Goal: Browse casually

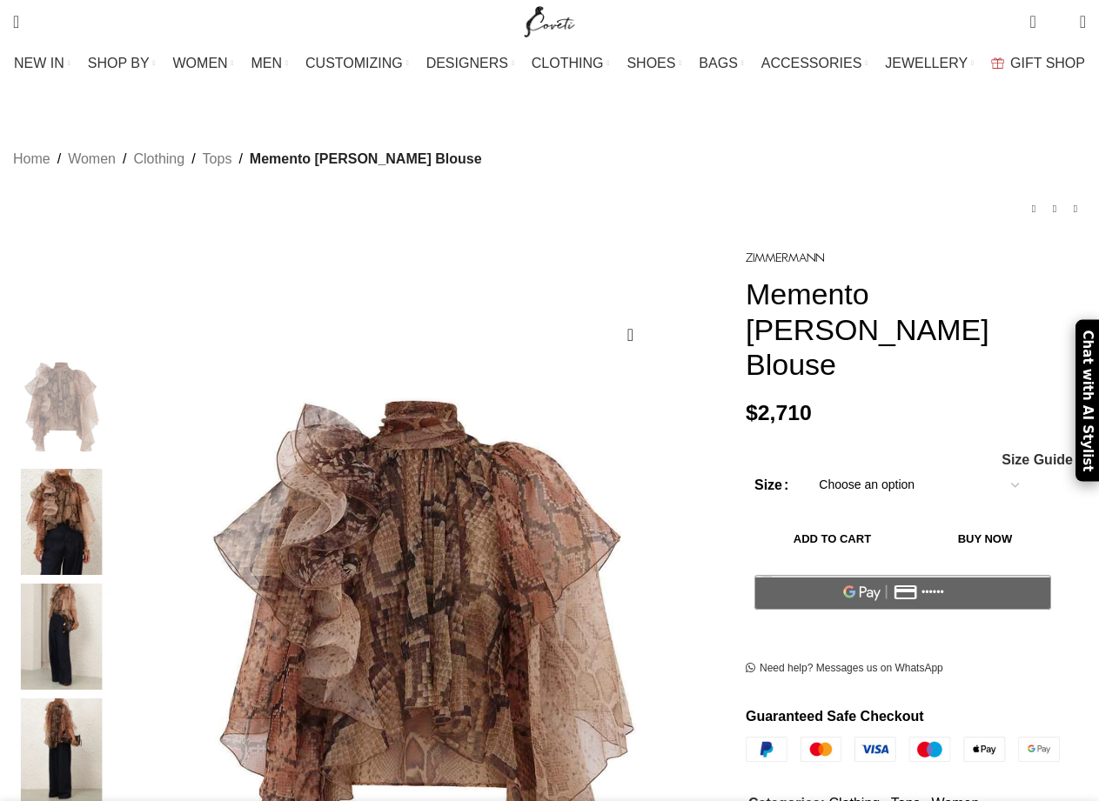
click at [722, 164] on div "Home Women Clothing Tops Memento Billow Blouse Memento Billow Dress $ 4,030 Bac…" at bounding box center [549, 181] width 1072 height 128
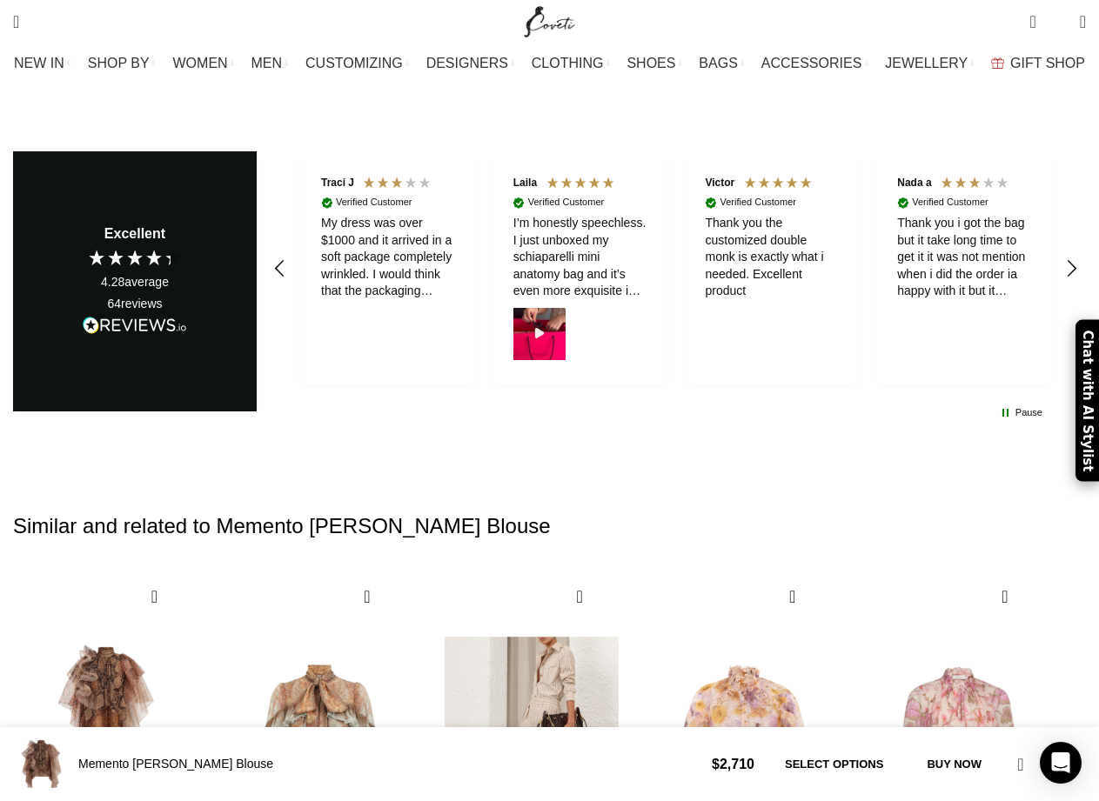
scroll to position [5400, 0]
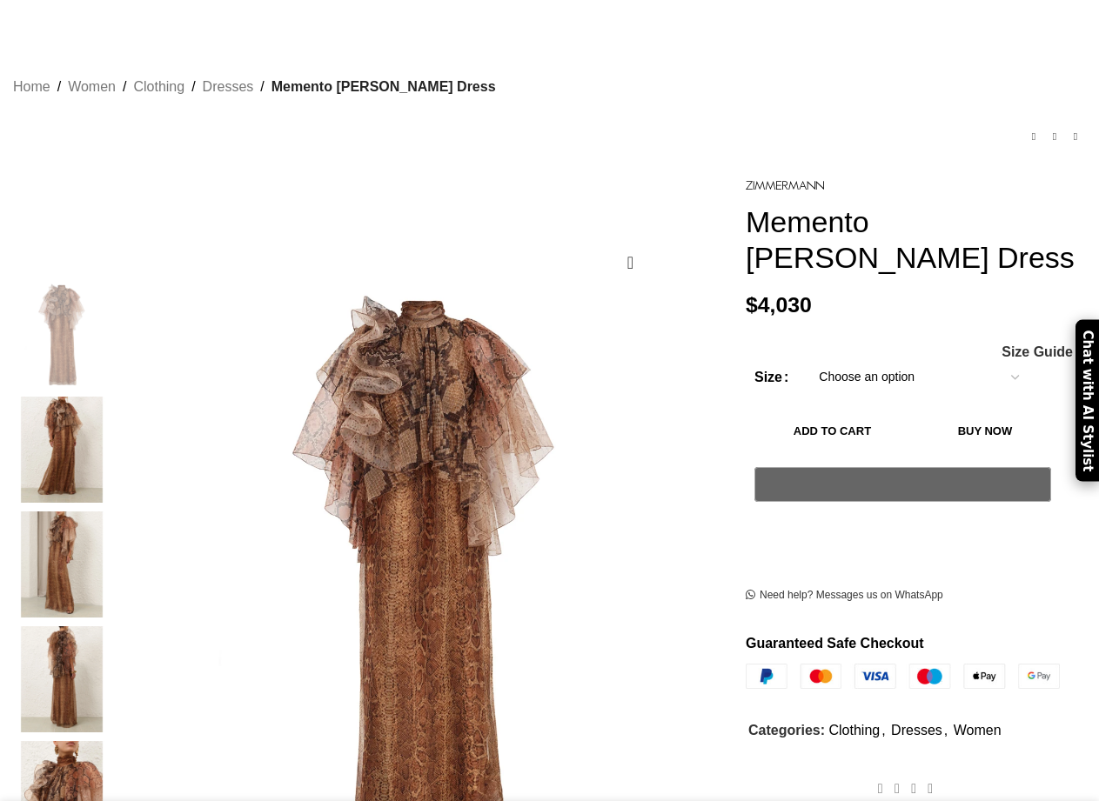
click at [88, 418] on img at bounding box center [62, 450] width 106 height 106
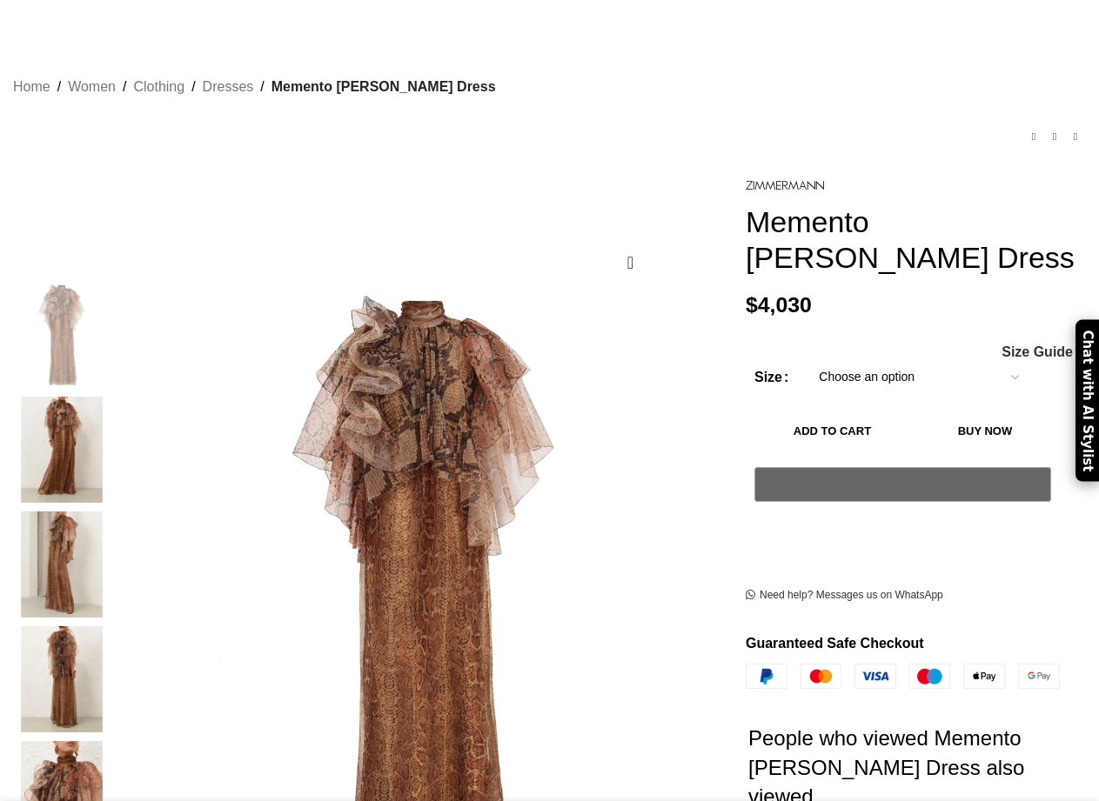
scroll to position [109, 0]
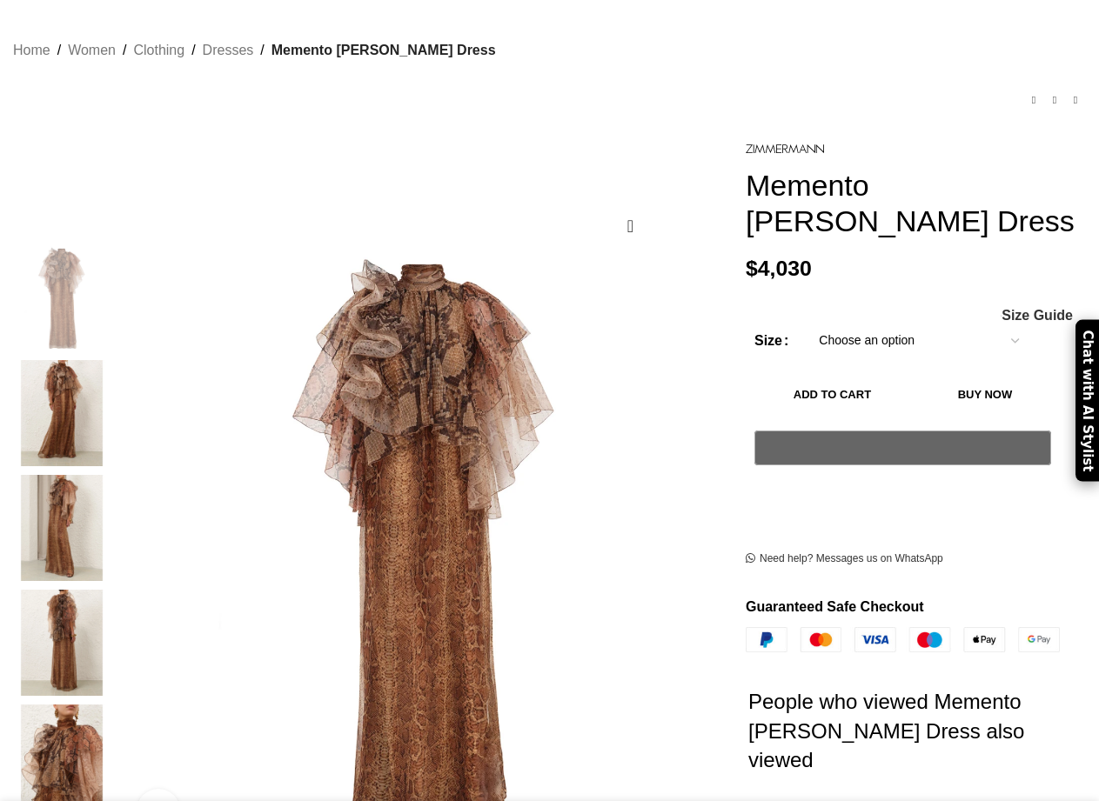
click at [86, 404] on img at bounding box center [62, 413] width 106 height 106
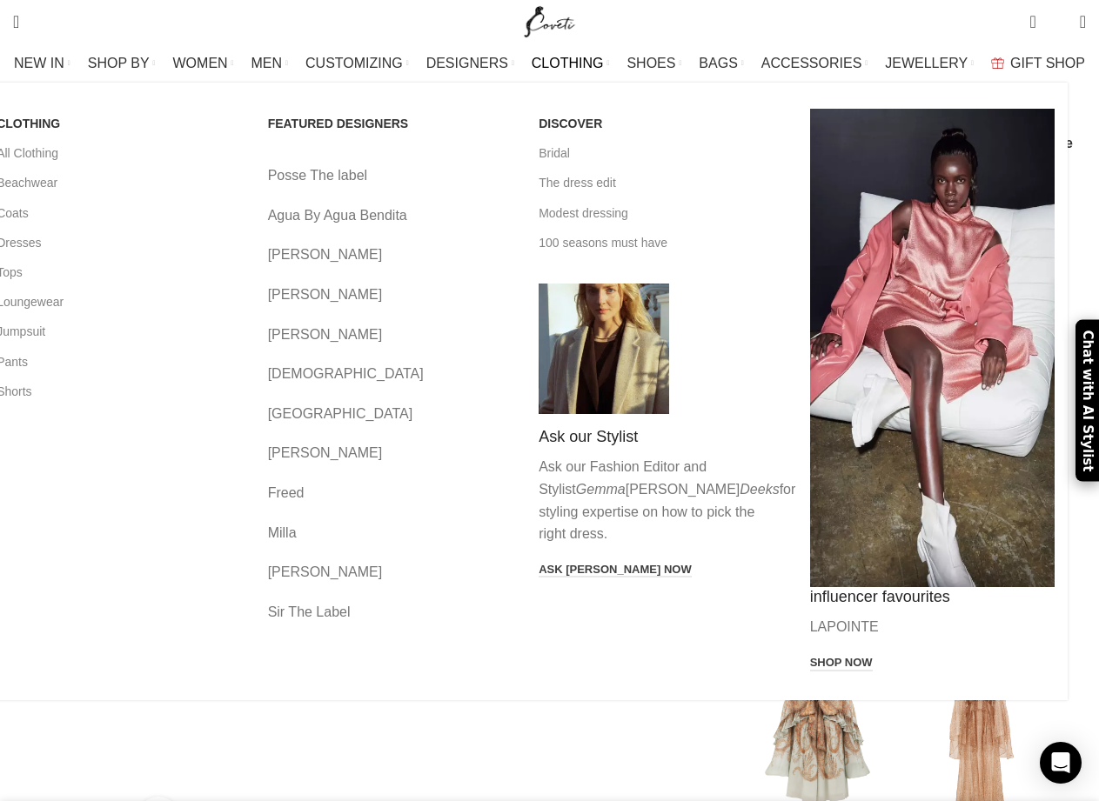
scroll to position [0, 183]
drag, startPoint x: 362, startPoint y: 315, endPoint x: 232, endPoint y: 232, distance: 153.7
click at [238, 244] on link "Dresses" at bounding box center [119, 243] width 245 height 30
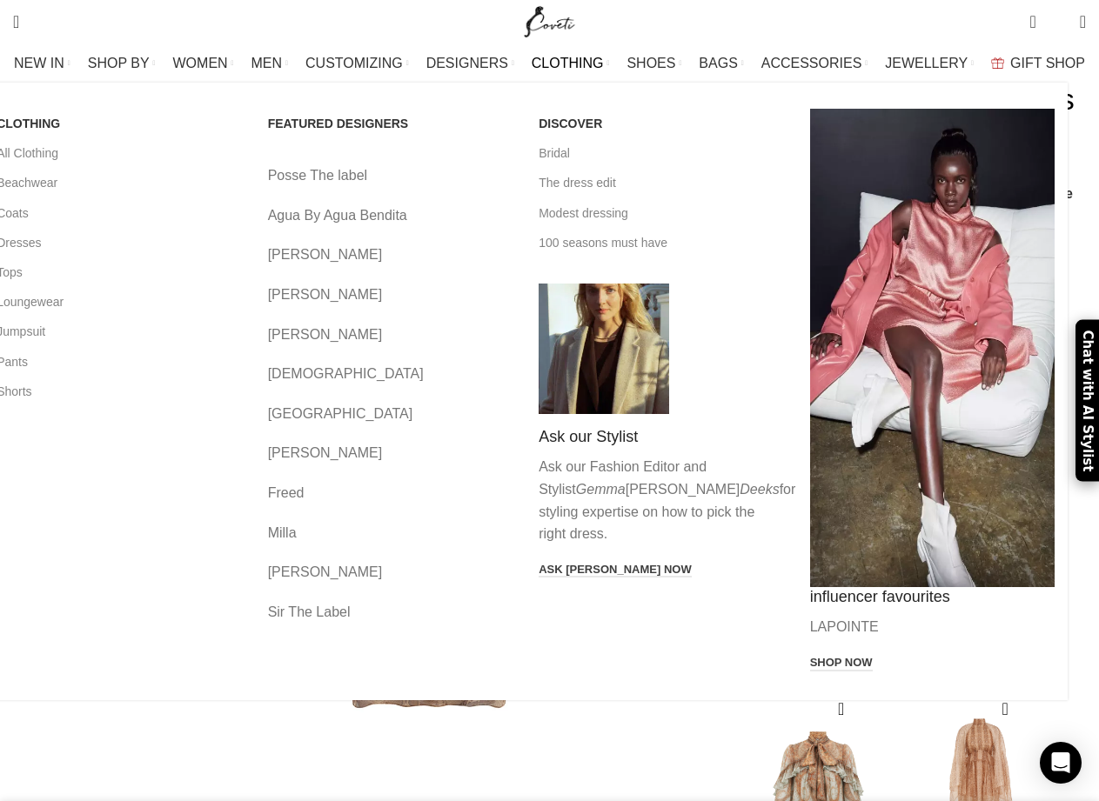
scroll to position [0, 0]
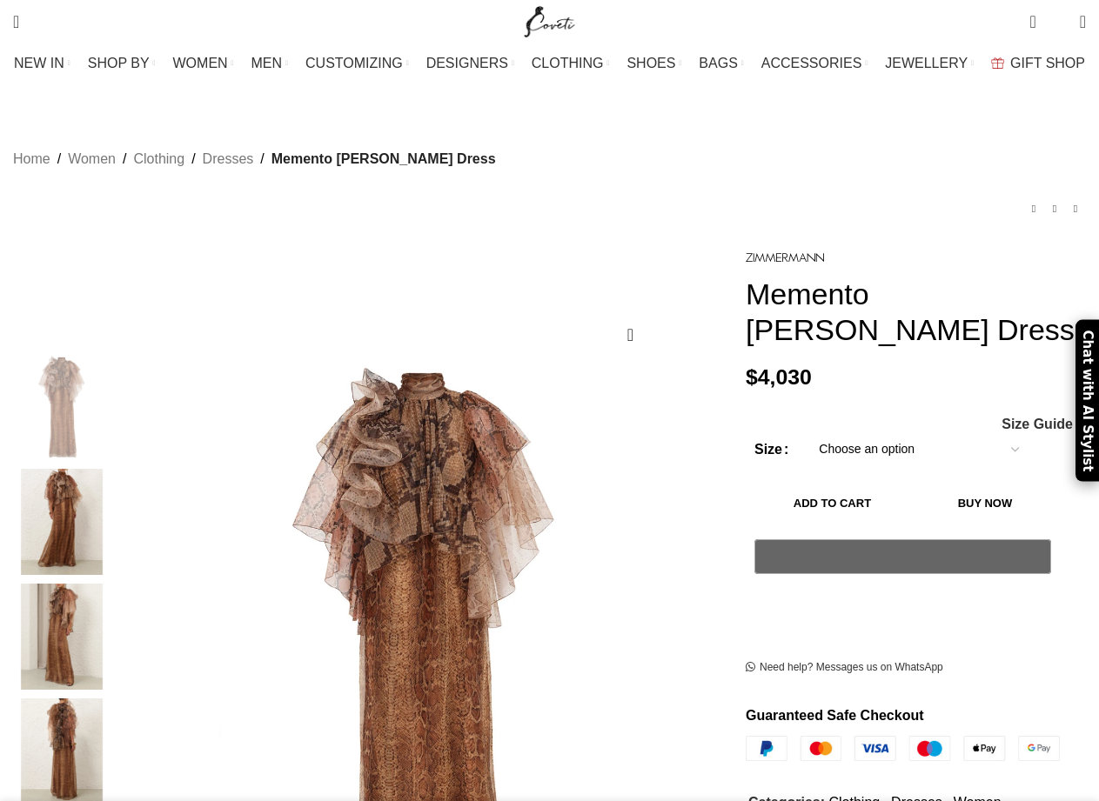
click at [437, 444] on img at bounding box center [408, 562] width 870 height 1131
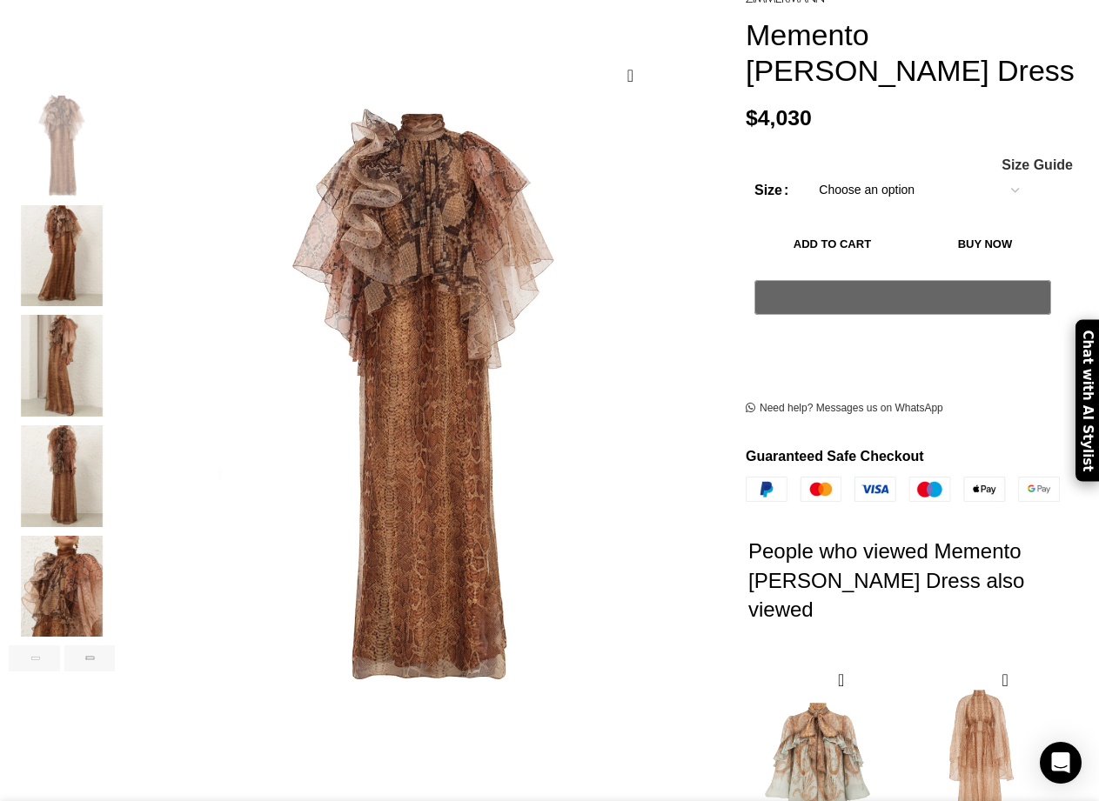
click at [75, 329] on img "3 / 7" at bounding box center [62, 366] width 106 height 102
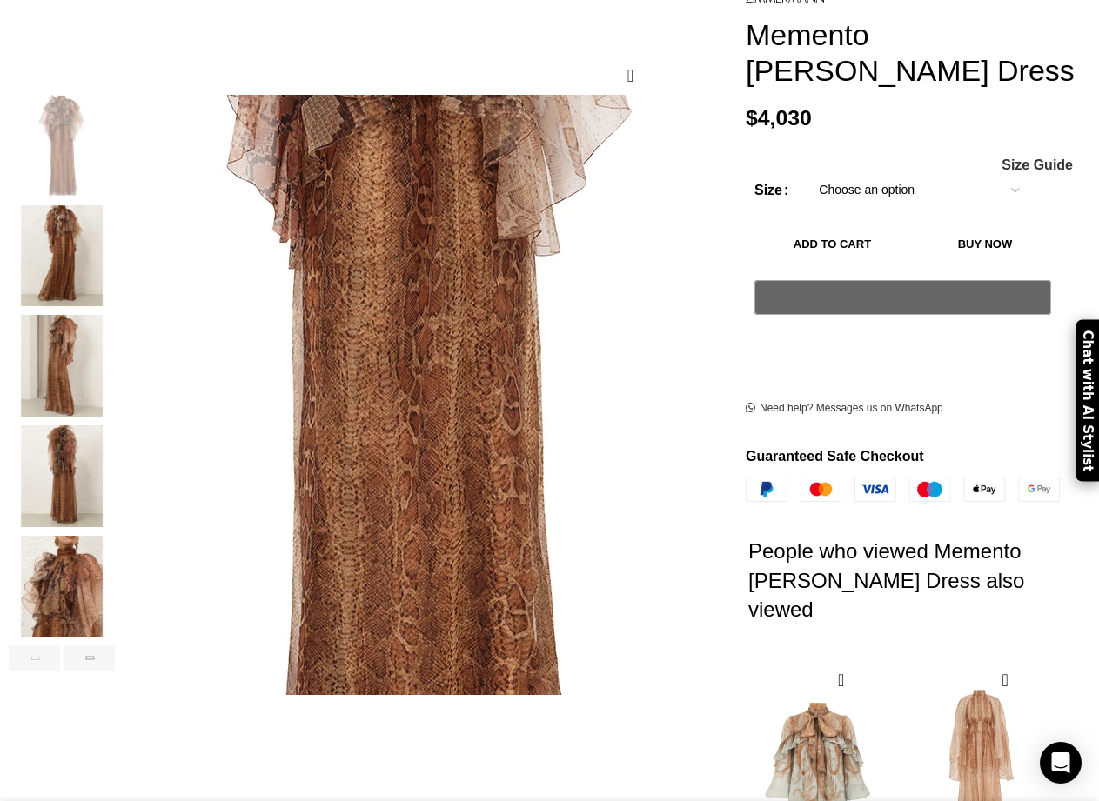
click at [110, 339] on img "3 / 7" at bounding box center [62, 366] width 106 height 102
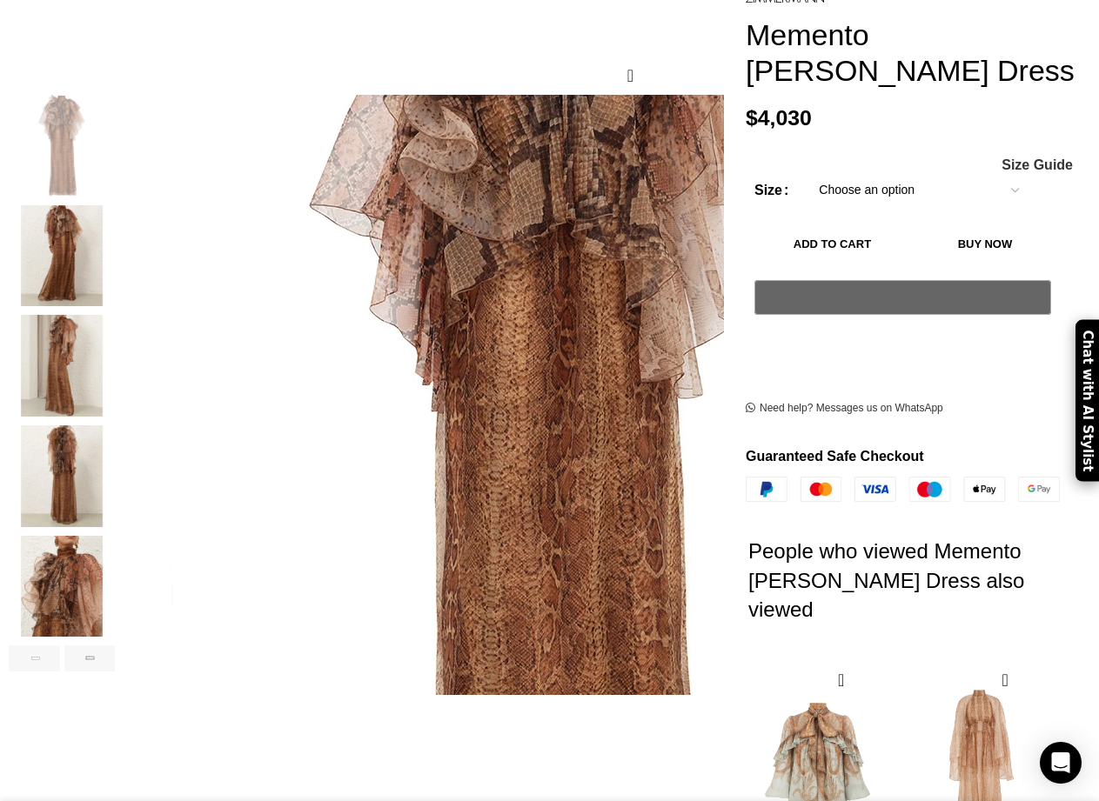
scroll to position [0, 183]
click at [90, 247] on img "2 / 7" at bounding box center [62, 256] width 106 height 102
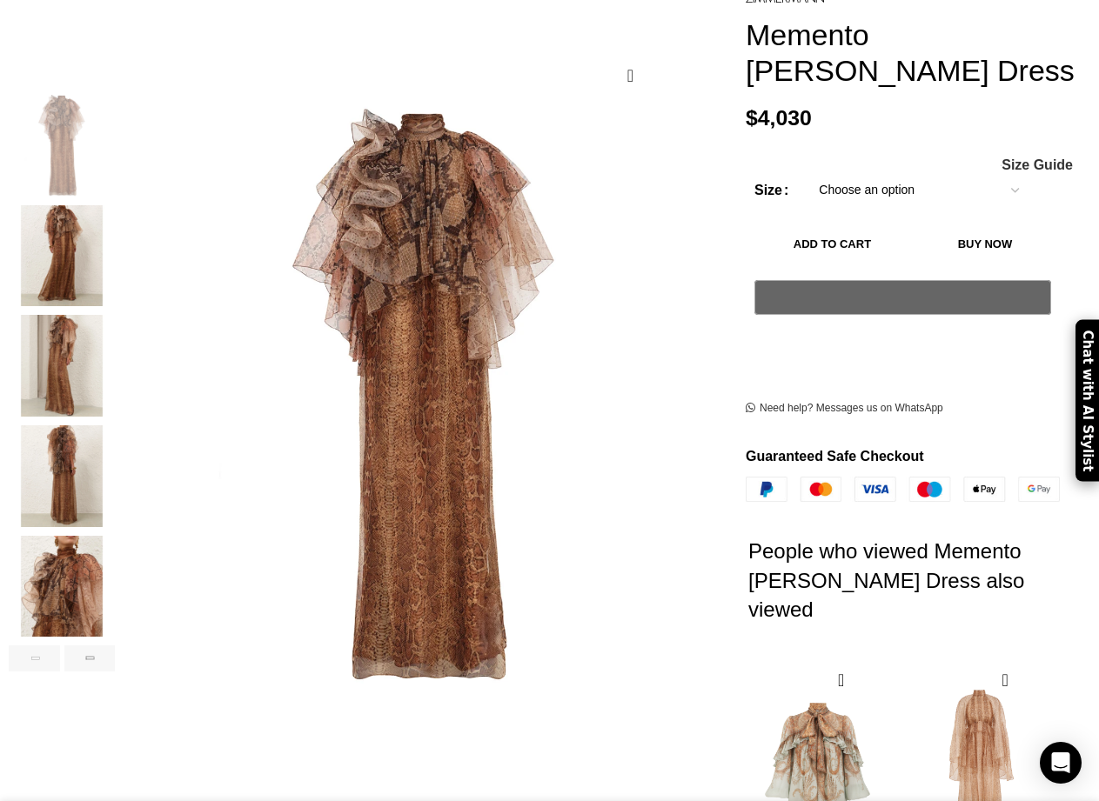
click at [70, 246] on img "2 / 7" at bounding box center [62, 256] width 106 height 102
click at [94, 262] on img "2 / 7" at bounding box center [62, 256] width 106 height 102
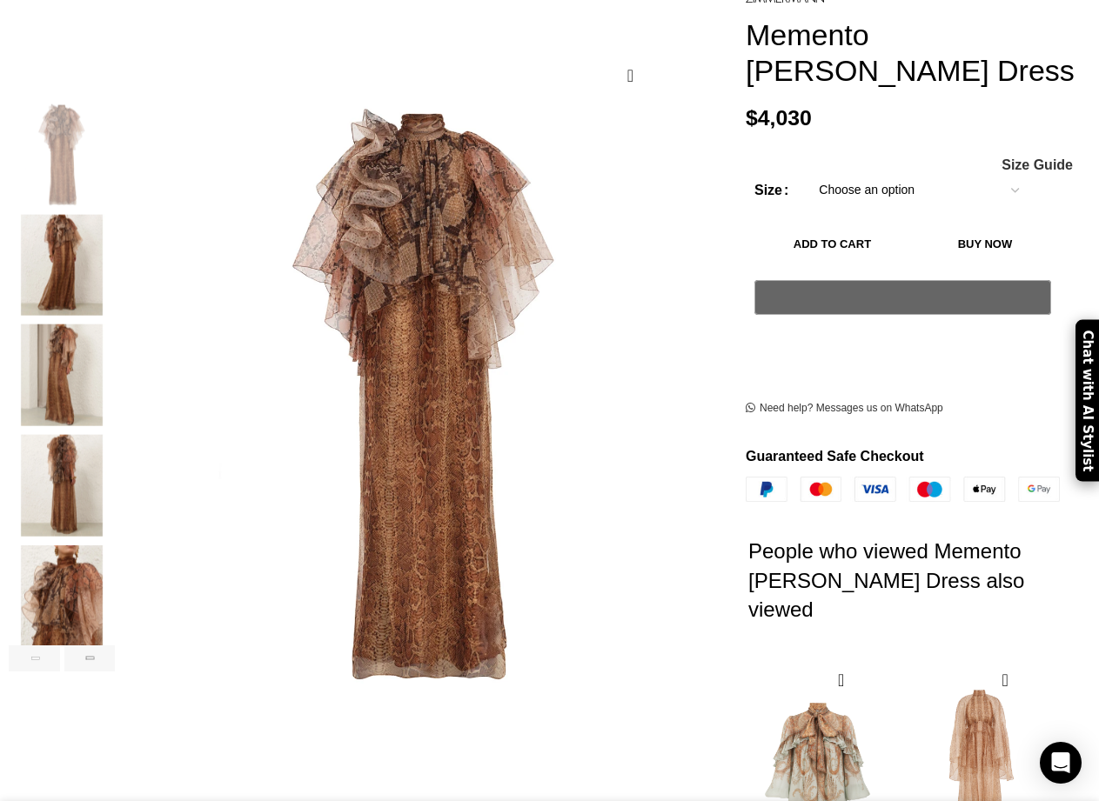
click at [75, 596] on img "5 / 7" at bounding box center [62, 595] width 106 height 102
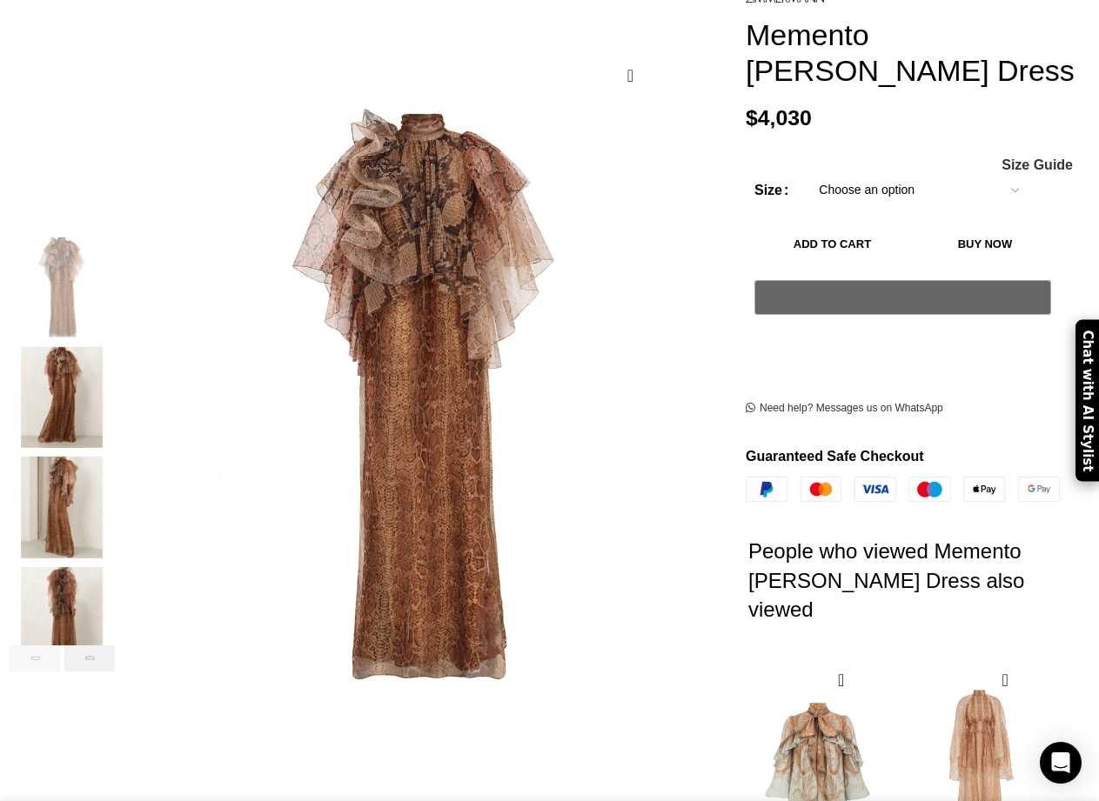
click at [109, 645] on div "Next slide" at bounding box center [89, 658] width 51 height 26
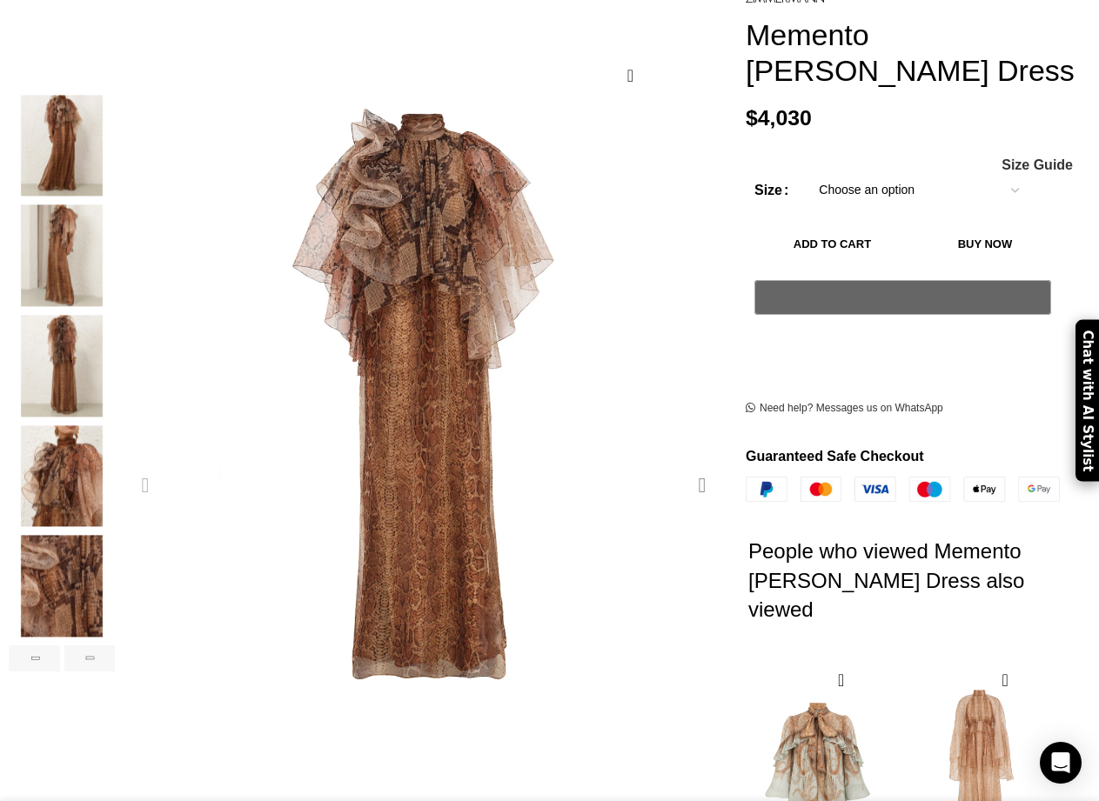
click at [693, 464] on div "Next slide" at bounding box center [701, 485] width 43 height 43
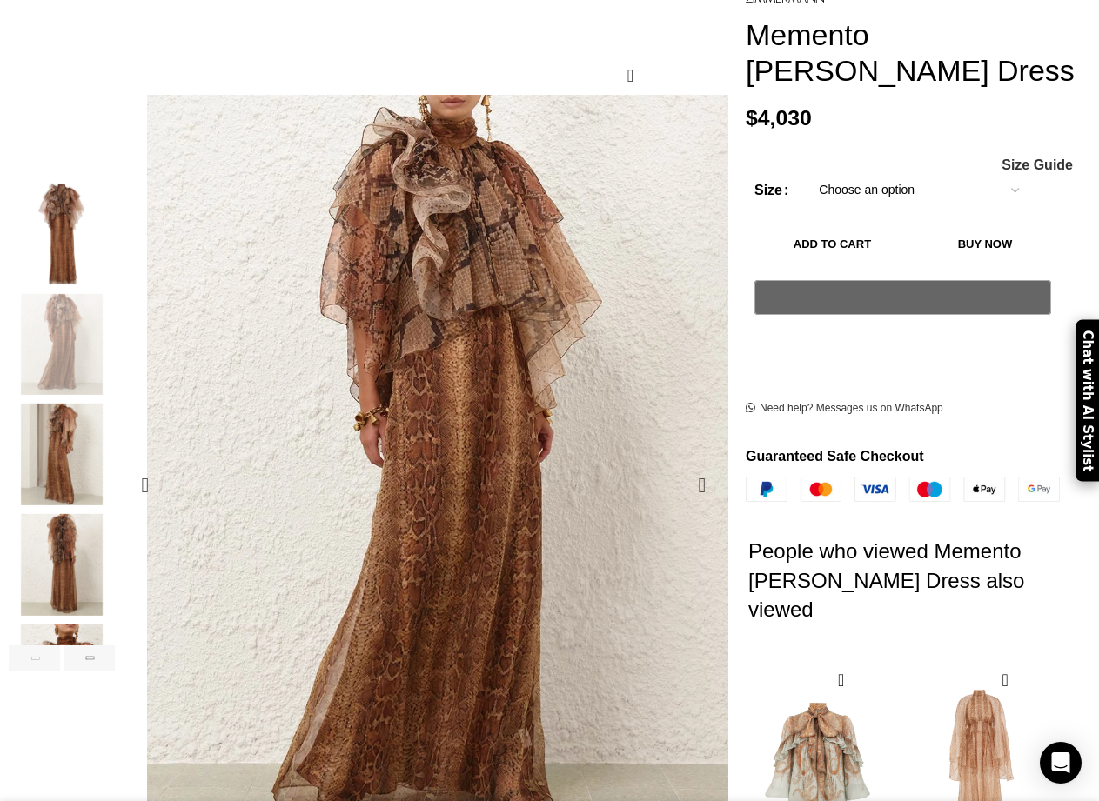
click at [453, 501] on img "2 / 7" at bounding box center [419, 445] width 870 height 1131
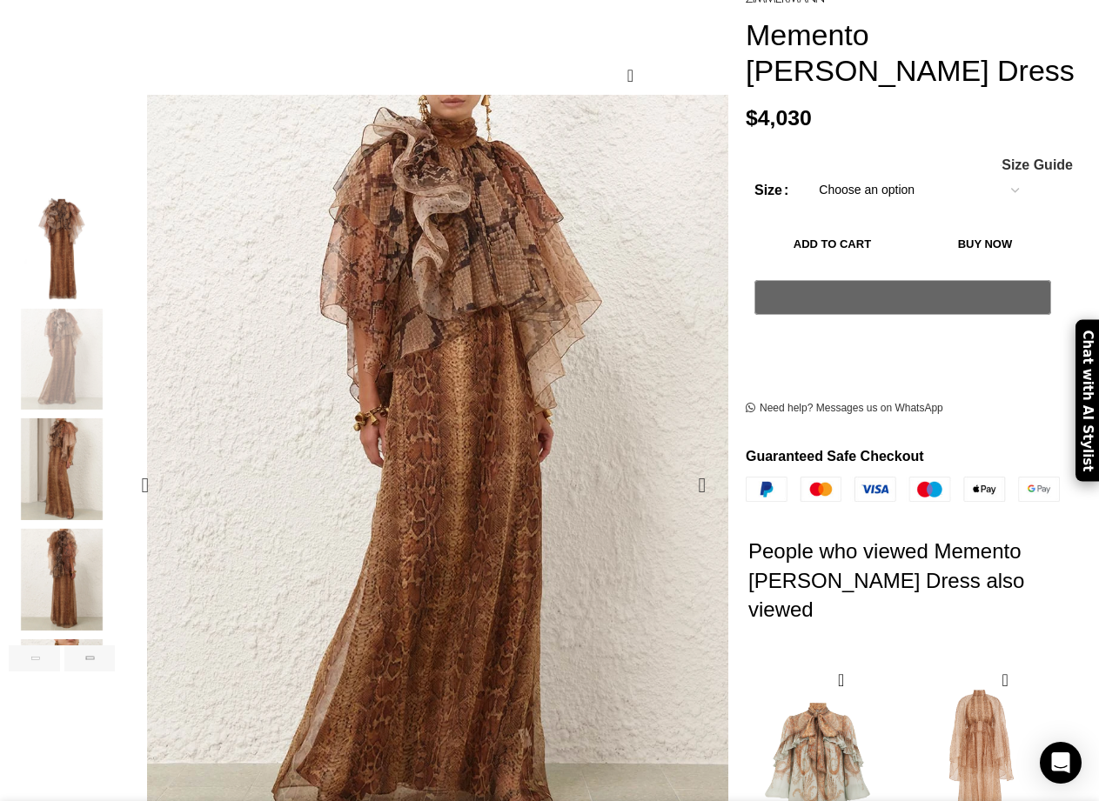
scroll to position [0, 366]
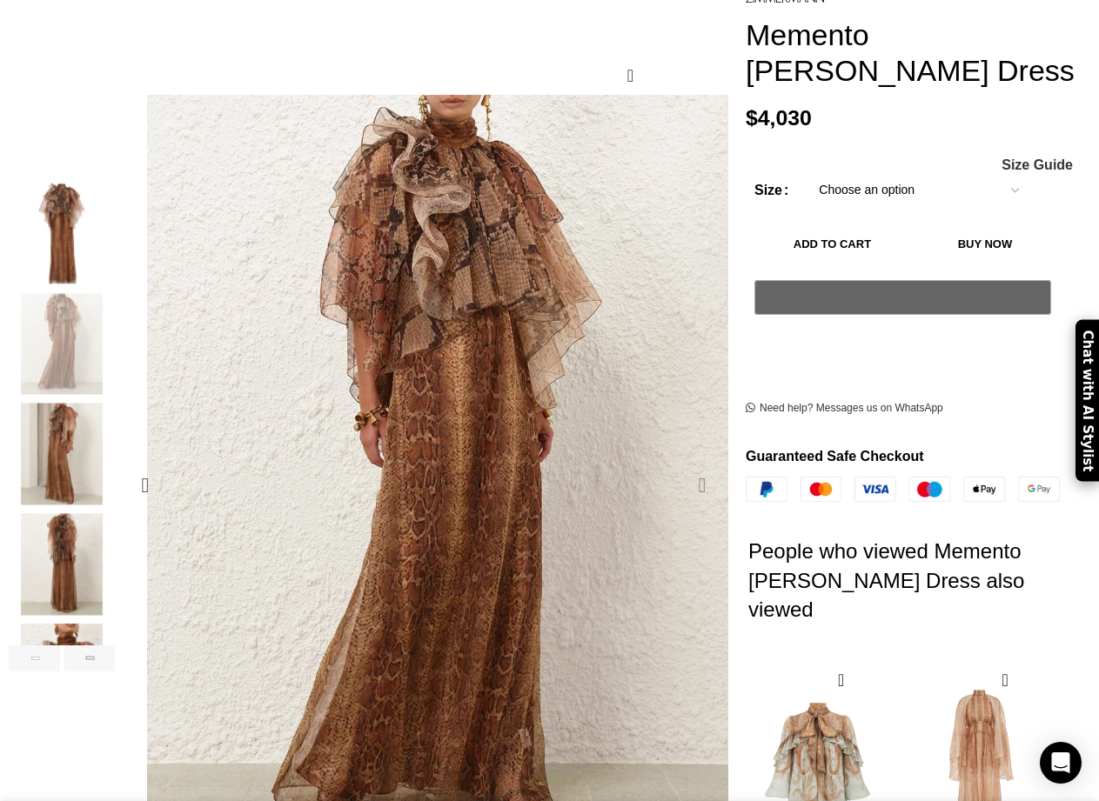
click at [696, 464] on div "Next slide" at bounding box center [701, 485] width 43 height 43
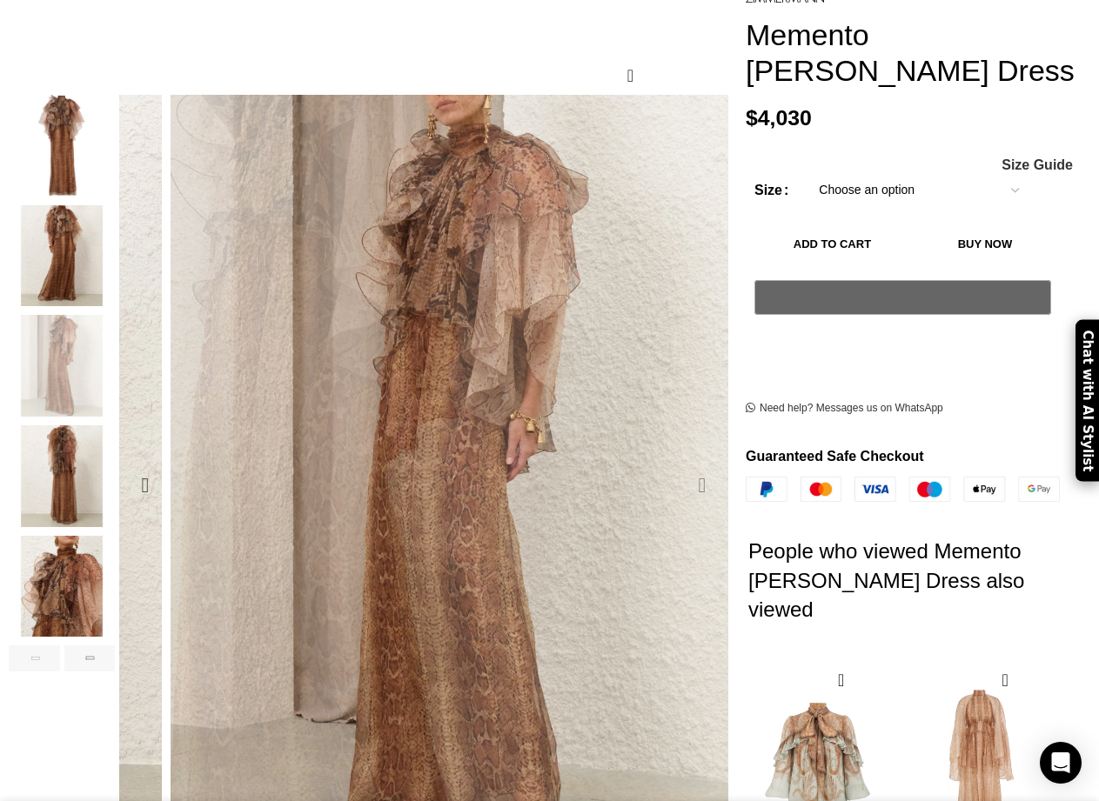
click at [697, 464] on div "Next slide" at bounding box center [701, 485] width 43 height 43
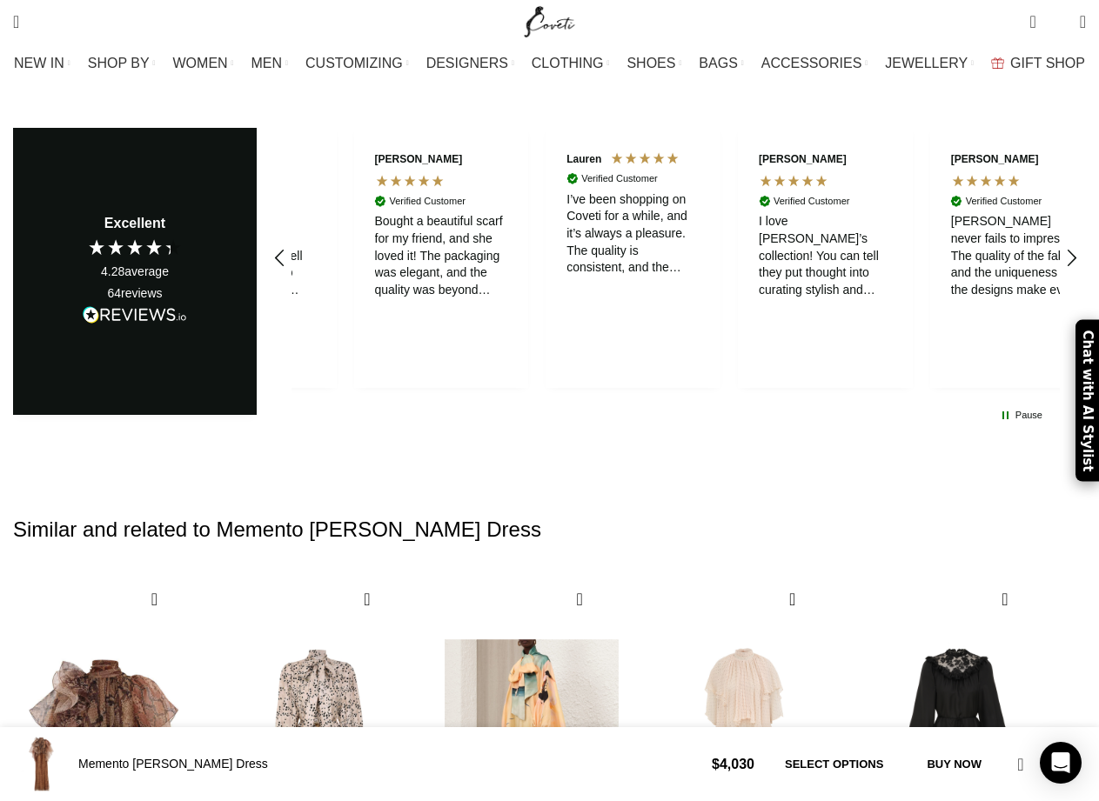
scroll to position [5588, 0]
